Goal: Check status: Check status

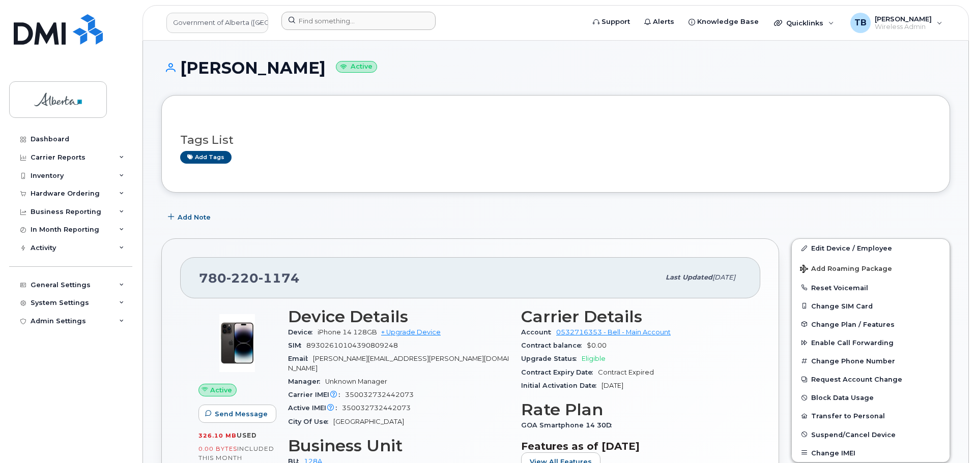
scroll to position [254, 0]
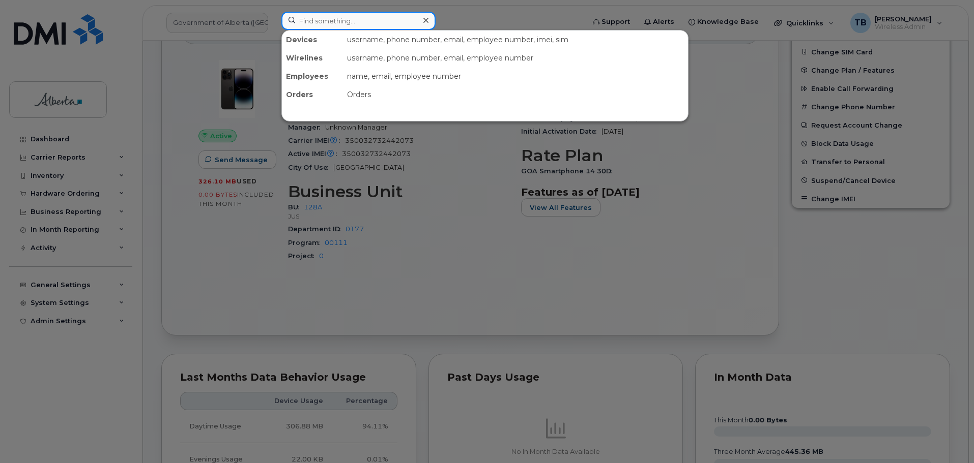
click at [322, 19] on input at bounding box center [358, 21] width 154 height 18
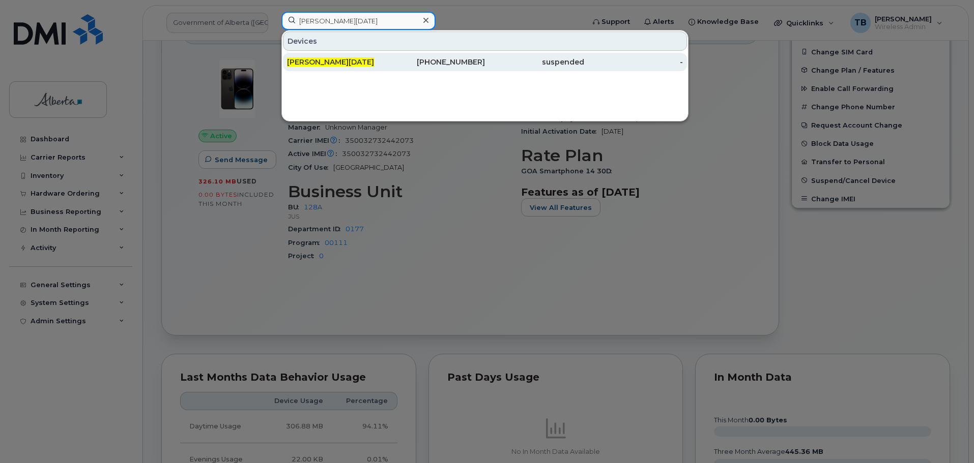
type input "sandra noel"
click at [319, 62] on span "Sandra Noel" at bounding box center [330, 61] width 87 height 9
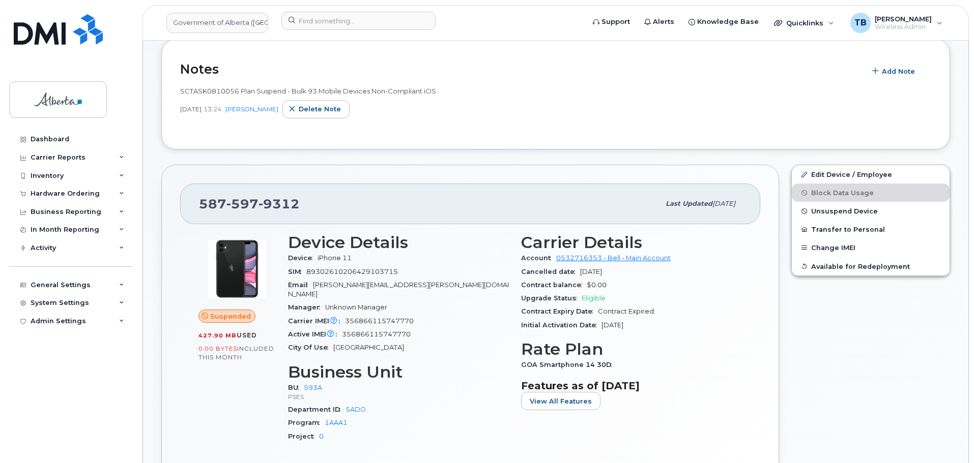
scroll to position [204, 0]
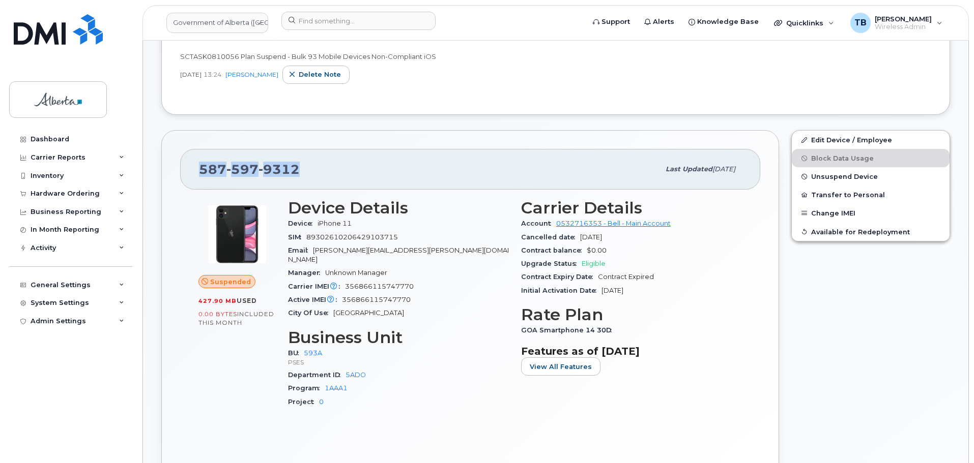
drag, startPoint x: 194, startPoint y: 165, endPoint x: 181, endPoint y: 165, distance: 13.2
click at [181, 165] on div "587 597 9312 Last updated Jul 25, 2025" at bounding box center [470, 169] width 580 height 41
copy span "587 597 9312"
click at [63, 45] on link at bounding box center [58, 43] width 98 height 58
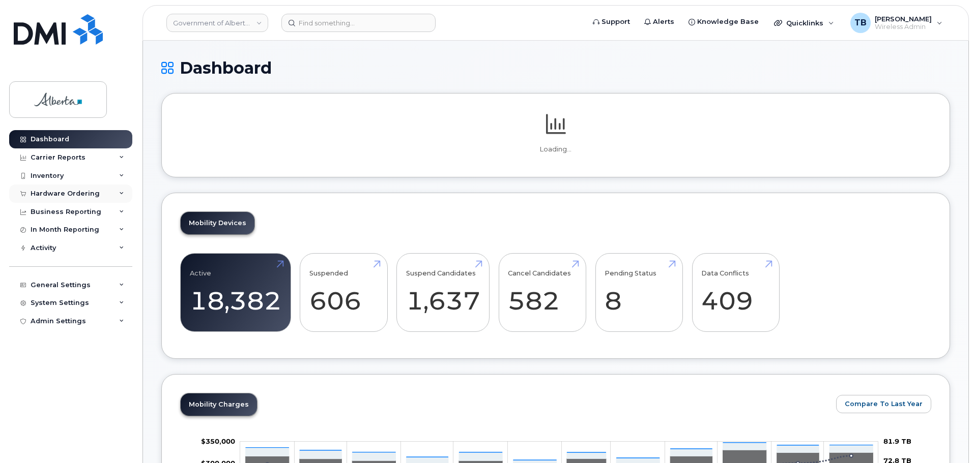
click at [65, 187] on div "Hardware Ordering" at bounding box center [70, 194] width 123 height 18
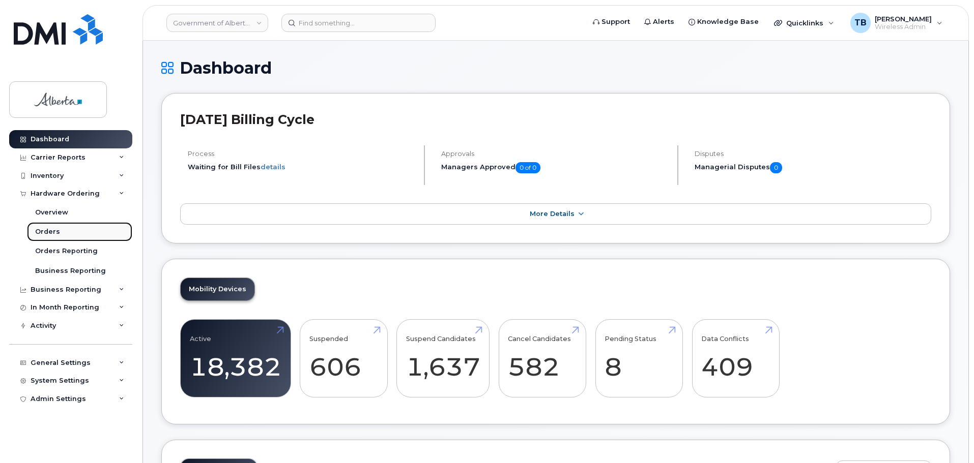
click at [37, 231] on div "Orders" at bounding box center [47, 231] width 25 height 9
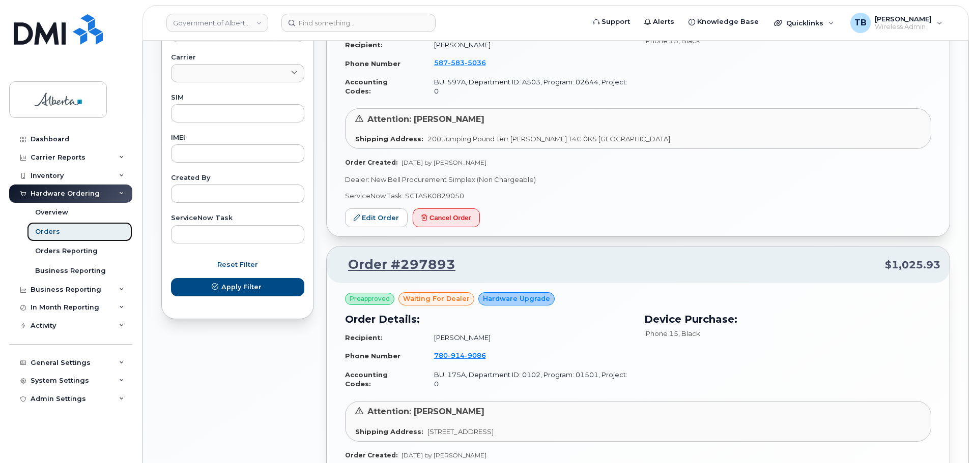
scroll to position [407, 0]
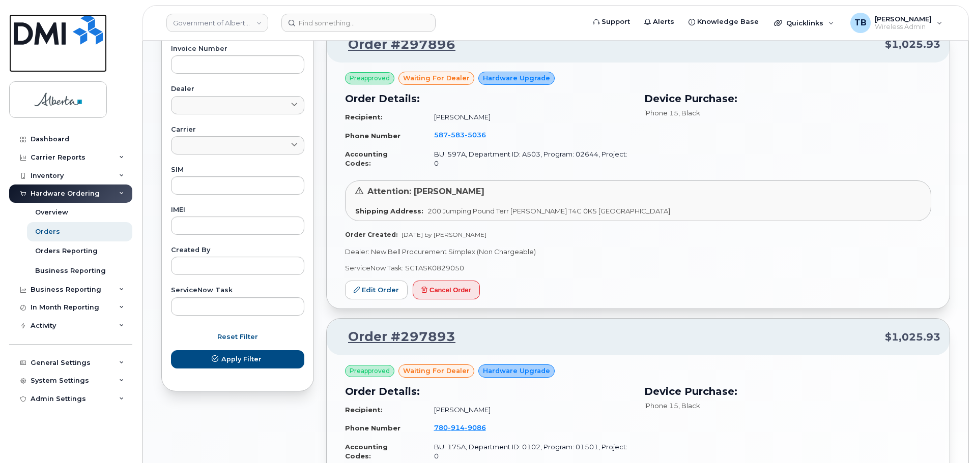
click at [62, 33] on img at bounding box center [58, 29] width 89 height 31
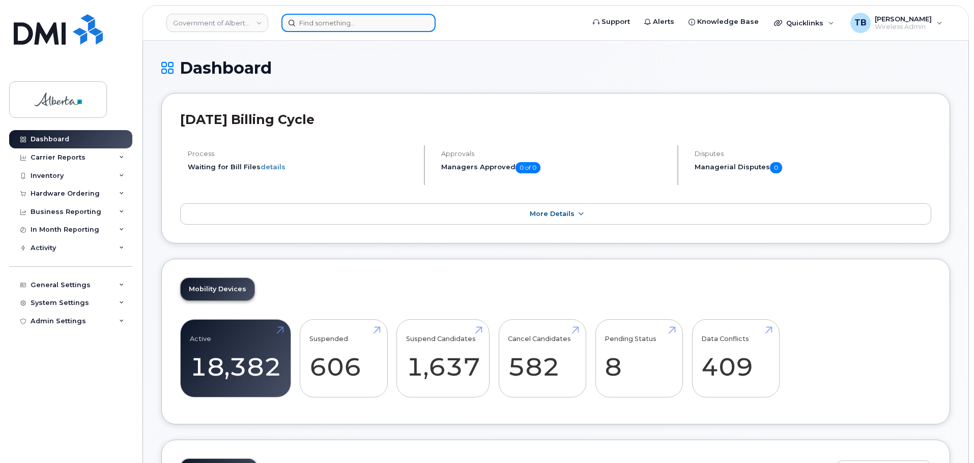
click at [310, 23] on input at bounding box center [358, 23] width 154 height 18
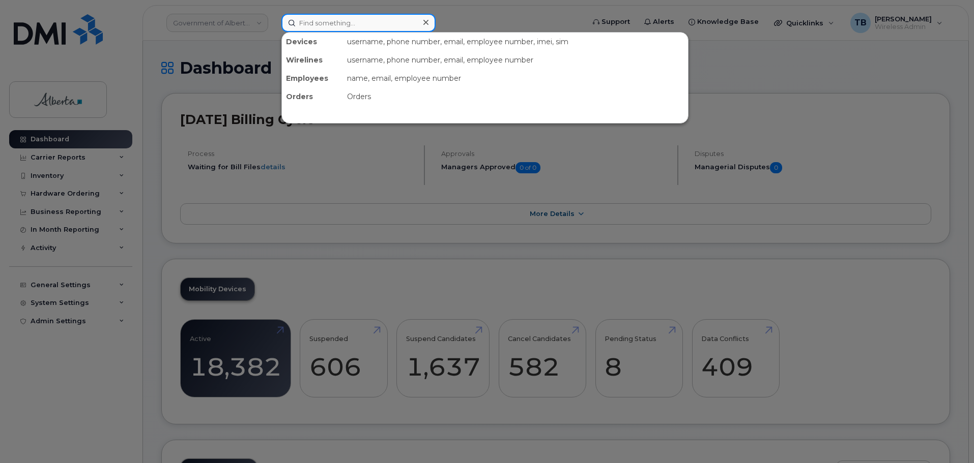
paste input "014367000243037"
type input "014367000243037"
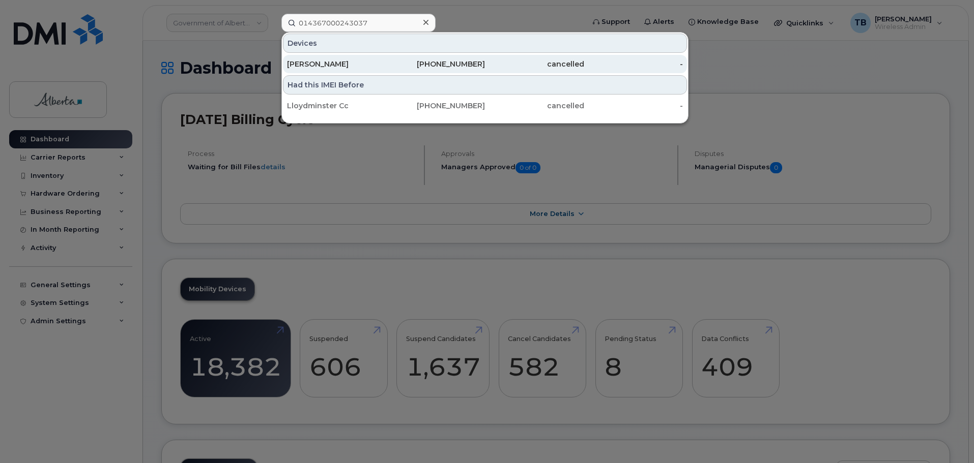
click at [340, 69] on div "[PERSON_NAME]" at bounding box center [336, 64] width 99 height 10
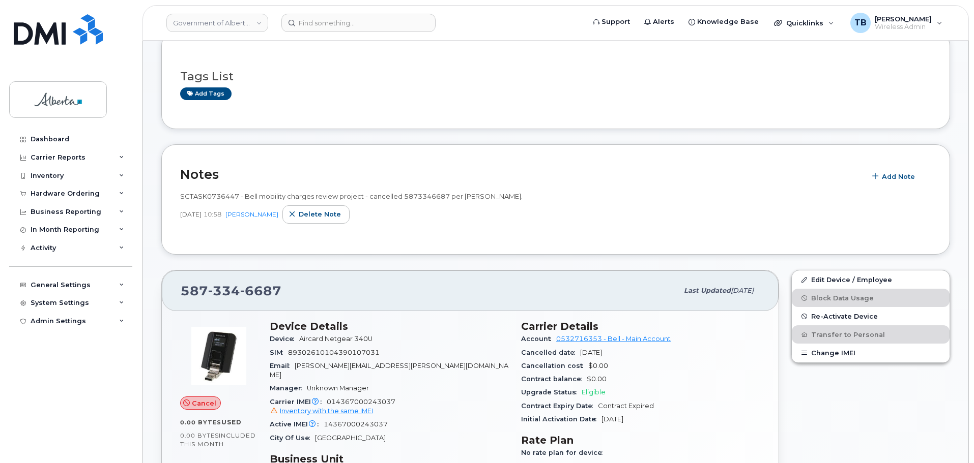
scroll to position [153, 0]
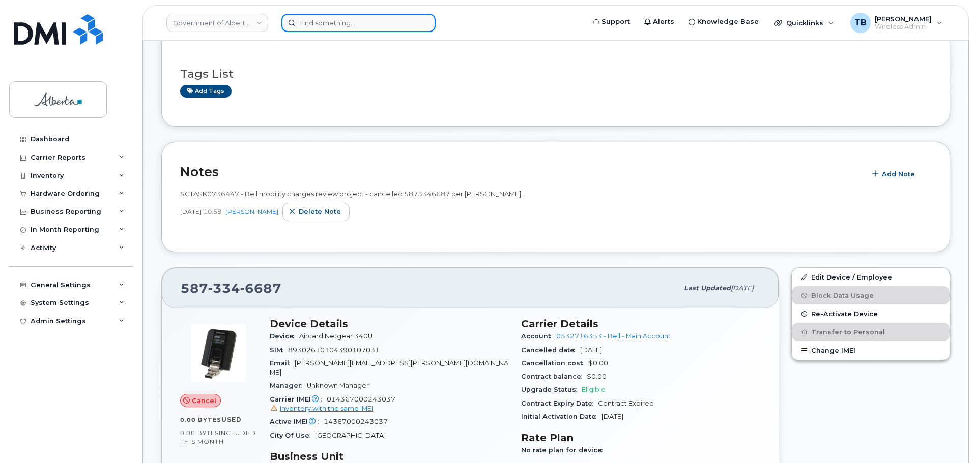
click at [321, 27] on input at bounding box center [358, 23] width 154 height 18
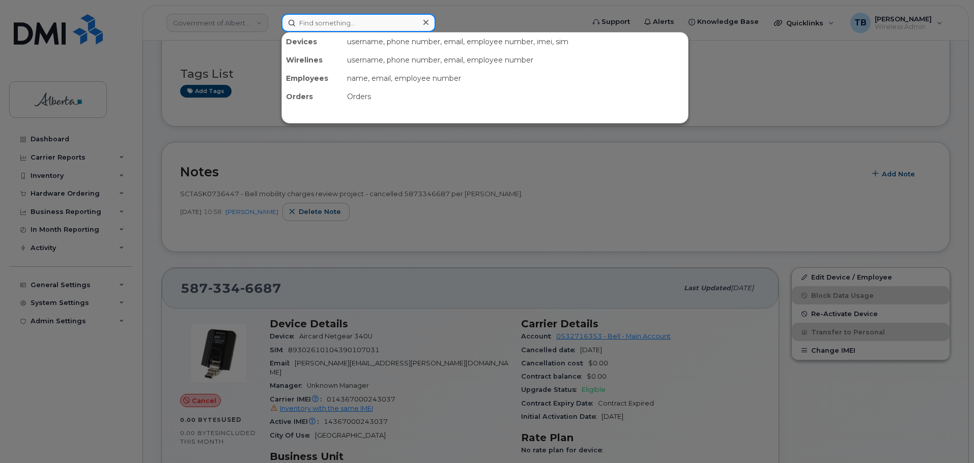
paste input "5872020587"
type input "5872020587"
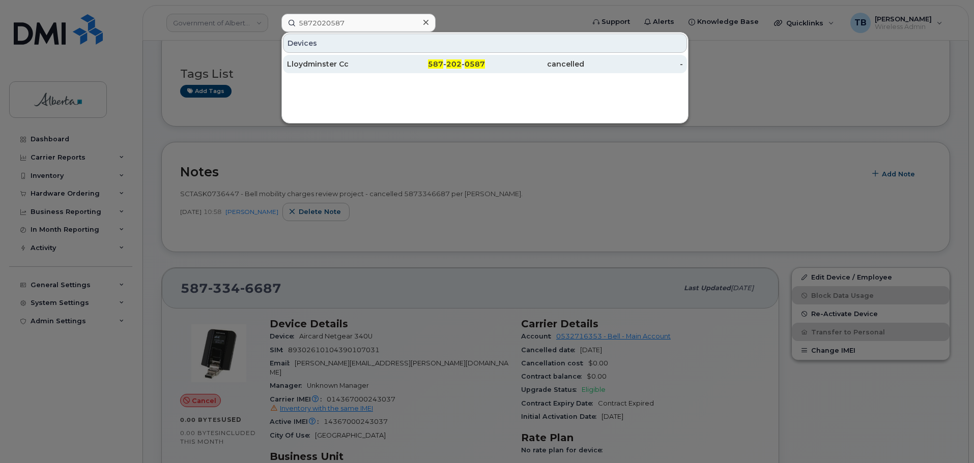
click at [345, 66] on div "Lloydminster Cc" at bounding box center [336, 64] width 99 height 10
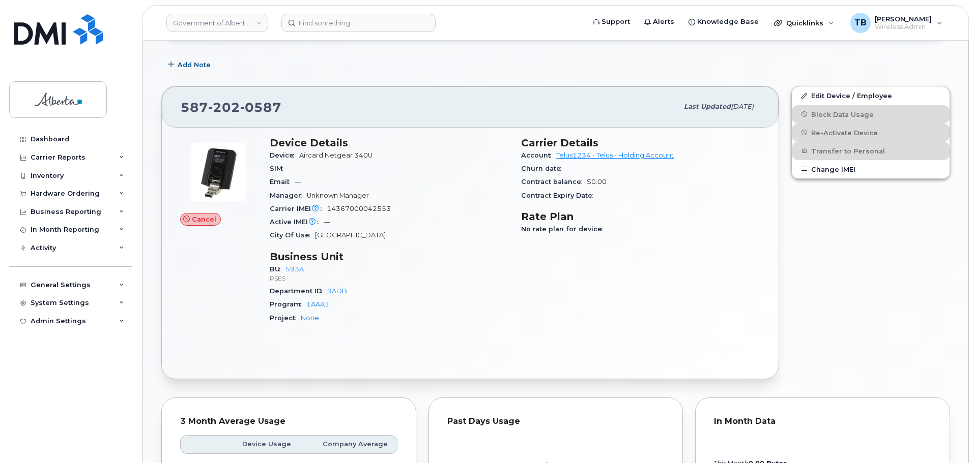
scroll to position [143, 0]
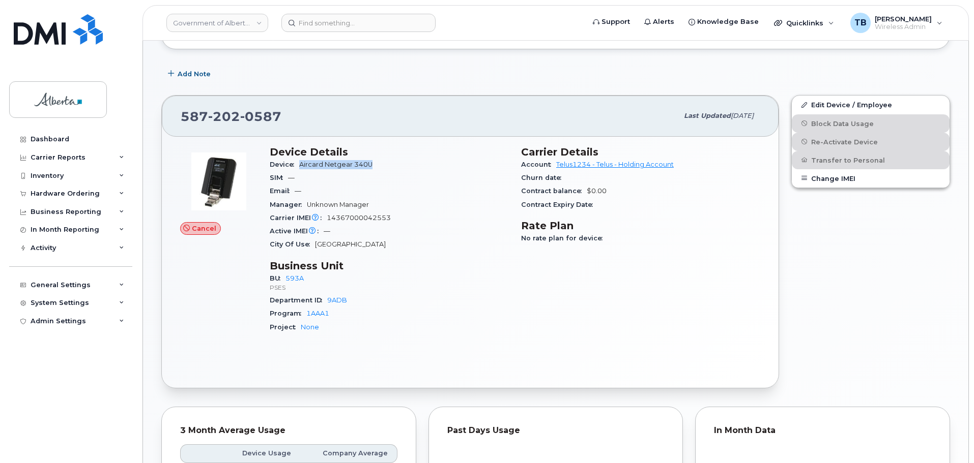
drag, startPoint x: 299, startPoint y: 164, endPoint x: 386, endPoint y: 168, distance: 86.6
click at [386, 168] on div "Device Aircard Netgear 340U" at bounding box center [389, 164] width 239 height 13
copy span "Aircard Netgear 340U"
click at [375, 214] on span "14367000042553" at bounding box center [359, 218] width 64 height 8
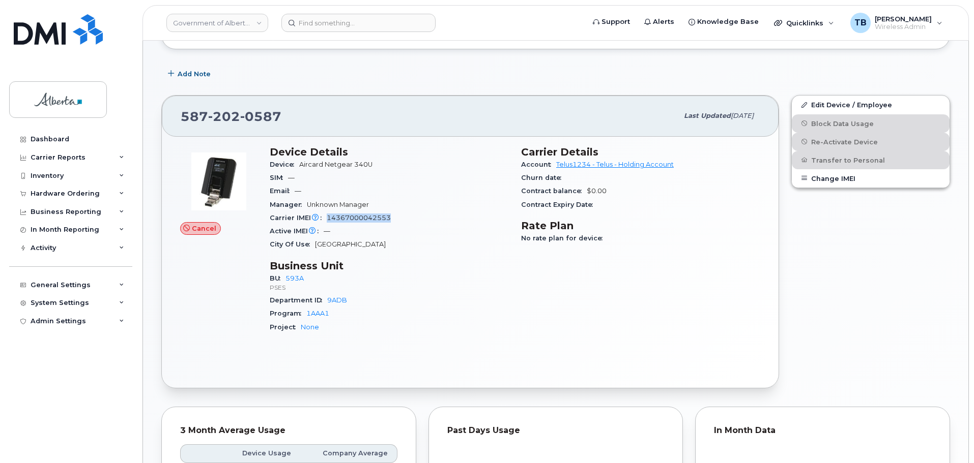
copy span "14367000042553"
click at [41, 210] on div "Business Reporting" at bounding box center [66, 212] width 71 height 8
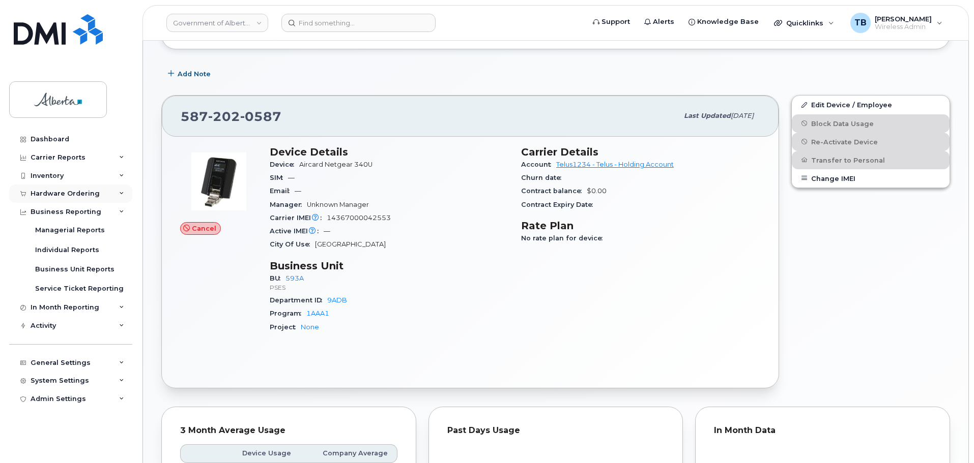
click at [41, 189] on div "Hardware Ordering" at bounding box center [70, 194] width 123 height 18
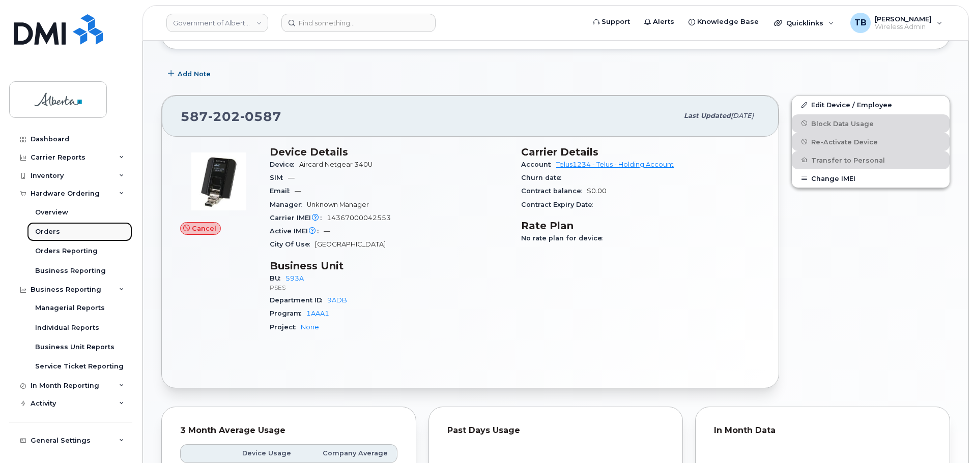
click at [42, 227] on div "Orders" at bounding box center [47, 231] width 25 height 9
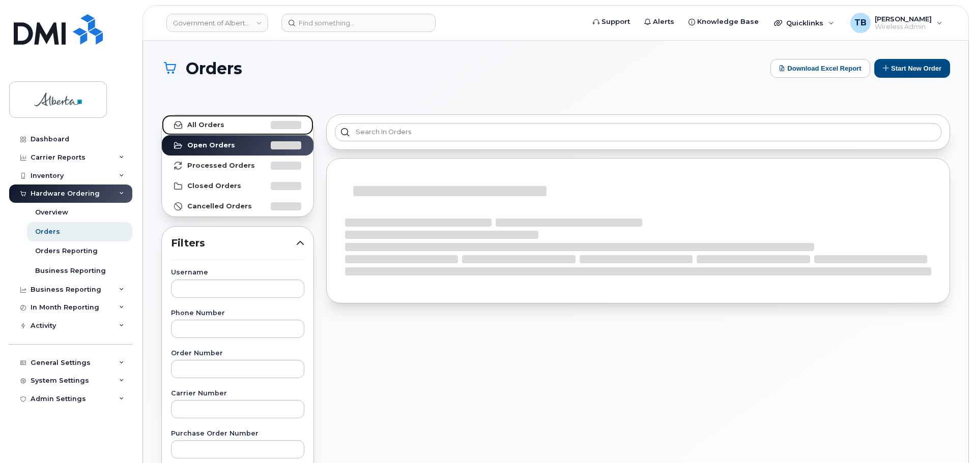
click at [192, 125] on strong "All Orders" at bounding box center [205, 125] width 37 height 8
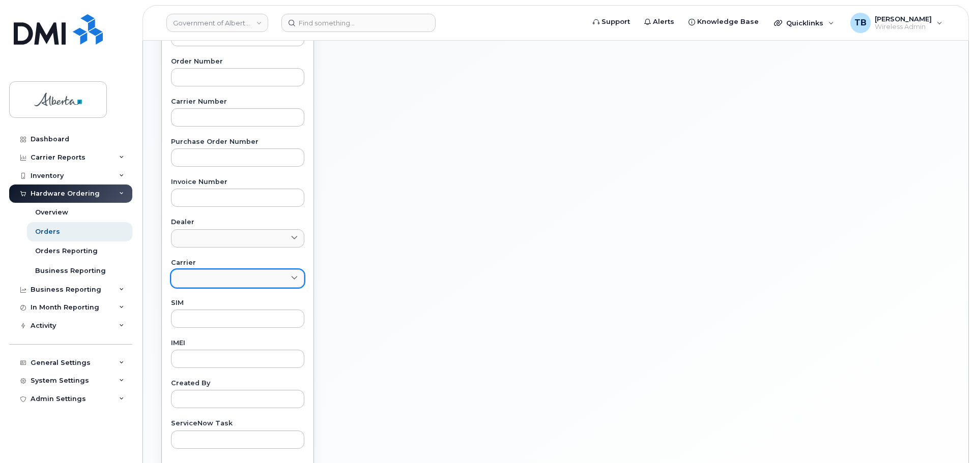
scroll to position [404, 0]
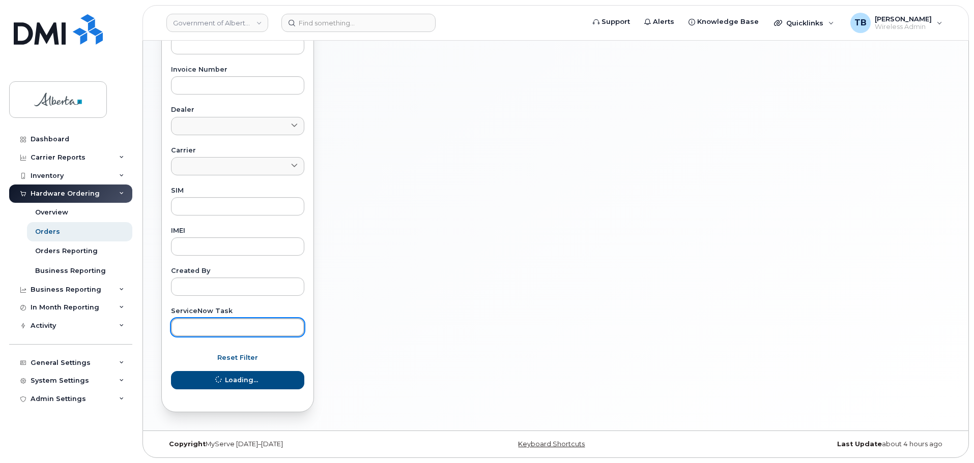
click at [210, 320] on input "text" at bounding box center [237, 327] width 133 height 18
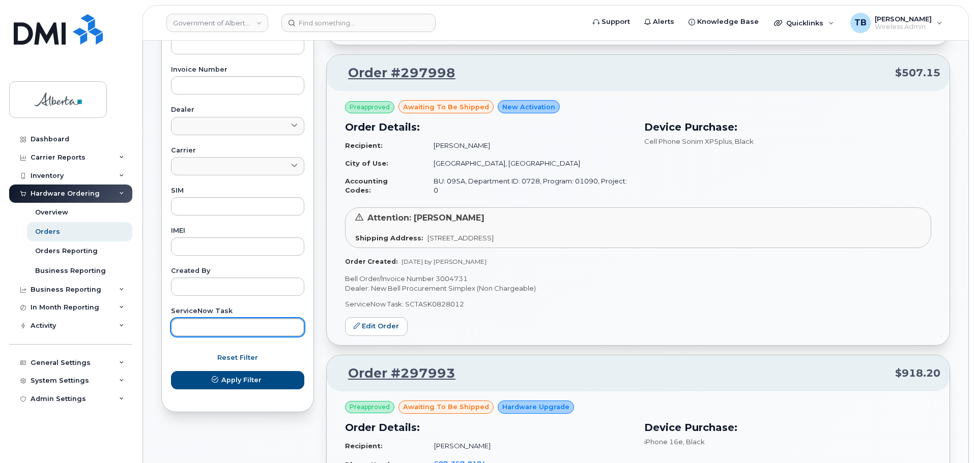
paste input "RITM0889823"
type input "RITM0889823"
drag, startPoint x: 255, startPoint y: 330, endPoint x: 141, endPoint y: 339, distance: 114.8
paste input "SCTASK0828836"
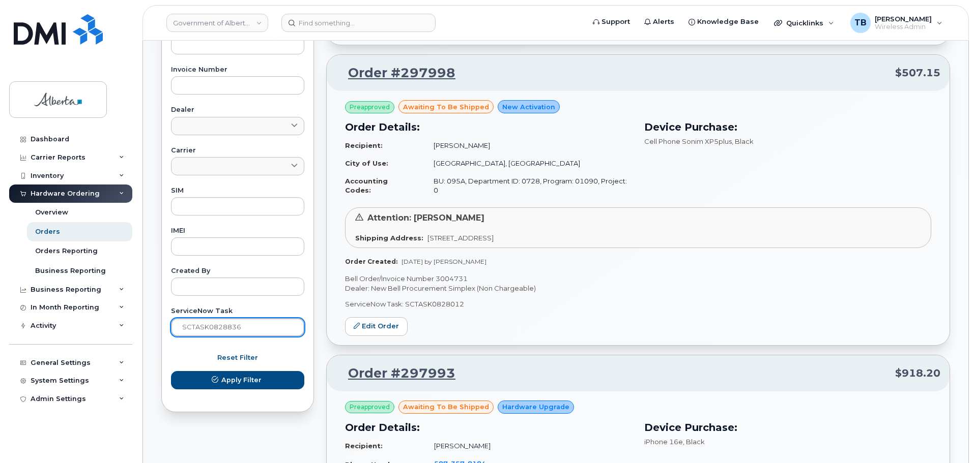
type input "SCTASK0828836"
click at [171, 371] on button "Apply Filter" at bounding box center [237, 380] width 133 height 18
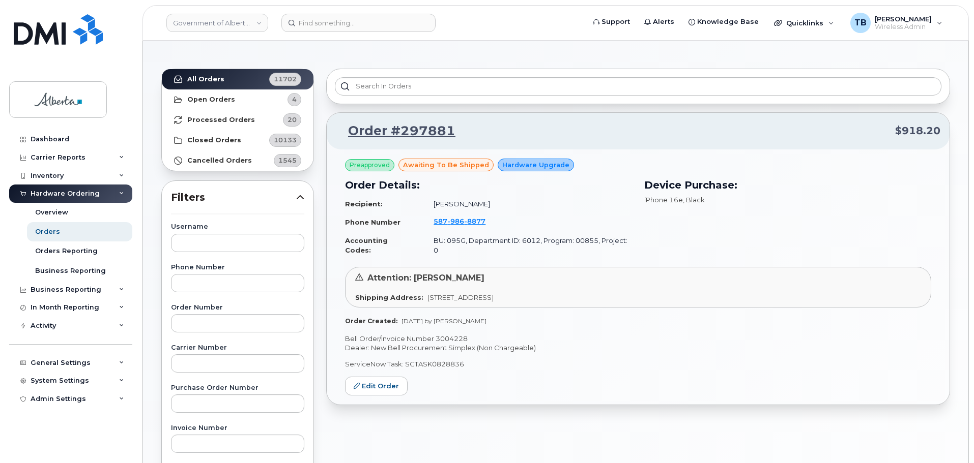
scroll to position [0, 0]
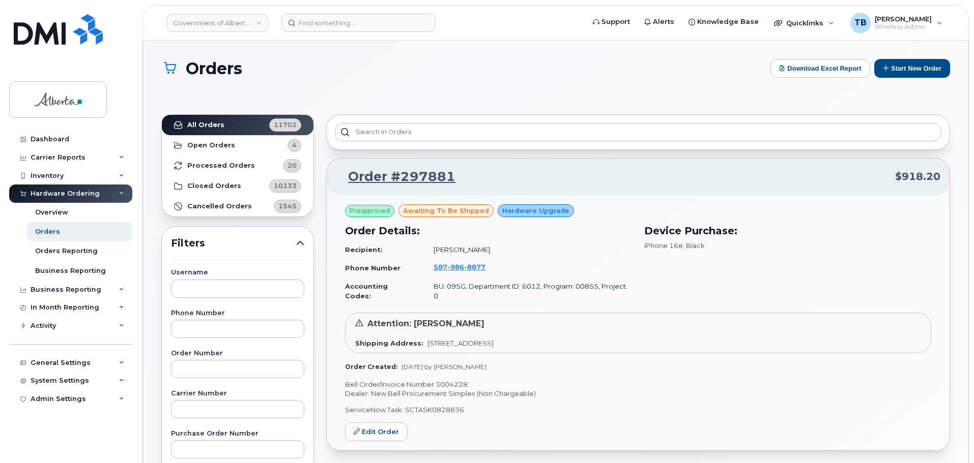
click at [470, 262] on td "587 986 8877" at bounding box center [528, 267] width 208 height 19
click at [464, 266] on span "8877" at bounding box center [474, 267] width 21 height 8
